Goal: Task Accomplishment & Management: Manage account settings

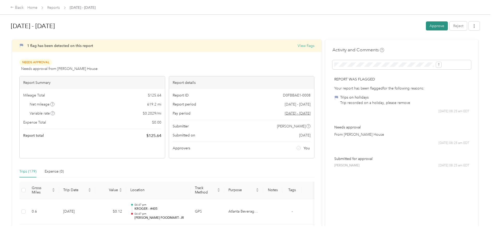
click at [426, 26] on button "Approve" at bounding box center [437, 25] width 22 height 9
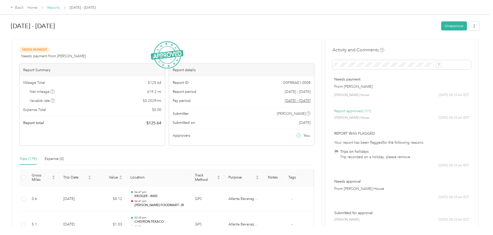
click at [60, 8] on link "Reports" at bounding box center [53, 7] width 13 height 4
